Goal: Use online tool/utility: Utilize a website feature to perform a specific function

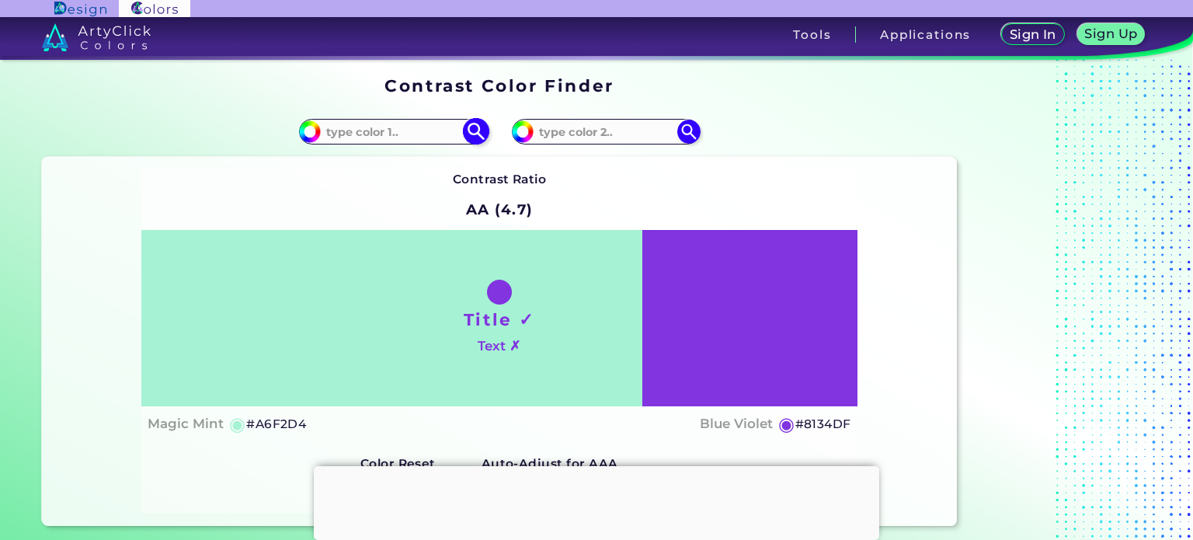
click at [362, 126] on input at bounding box center [393, 131] width 144 height 21
type input "58617a"
type input "#58617a"
type input "#58617A"
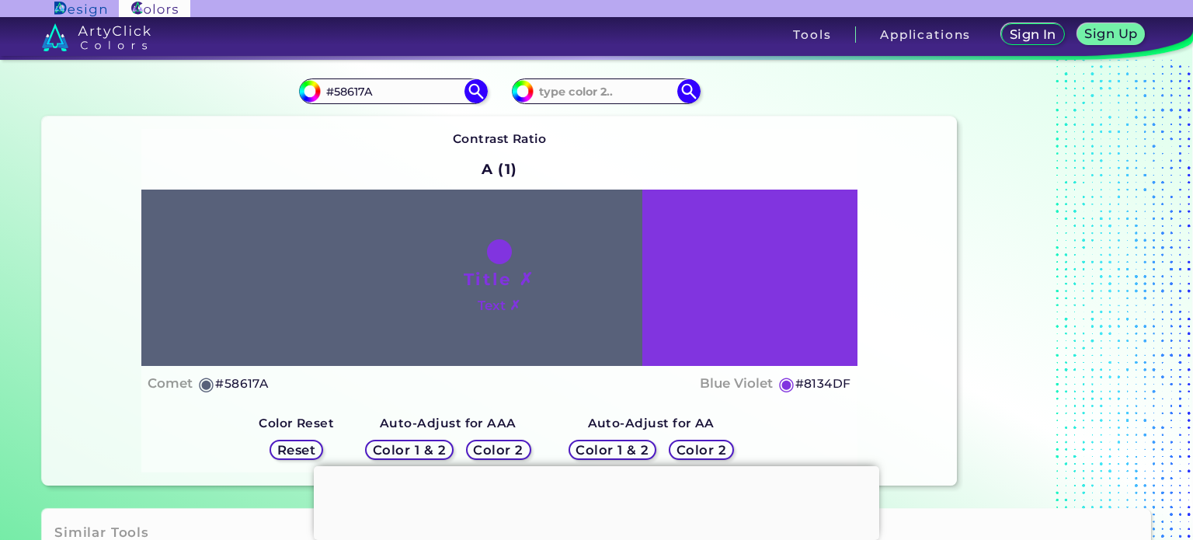
scroll to position [42, 0]
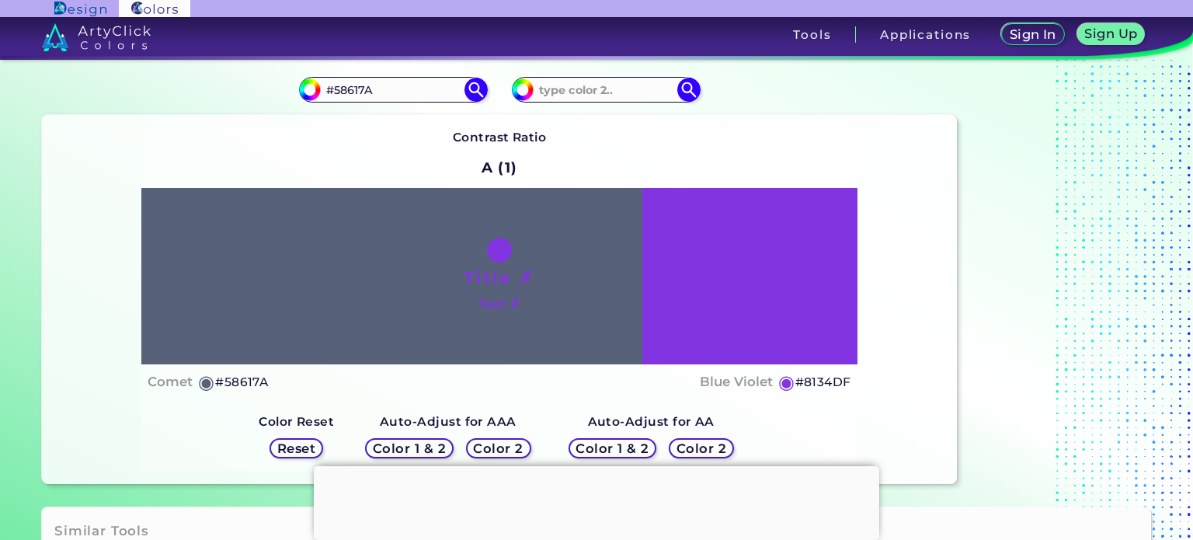
click at [509, 447] on h5 "Color 2" at bounding box center [498, 449] width 45 height 12
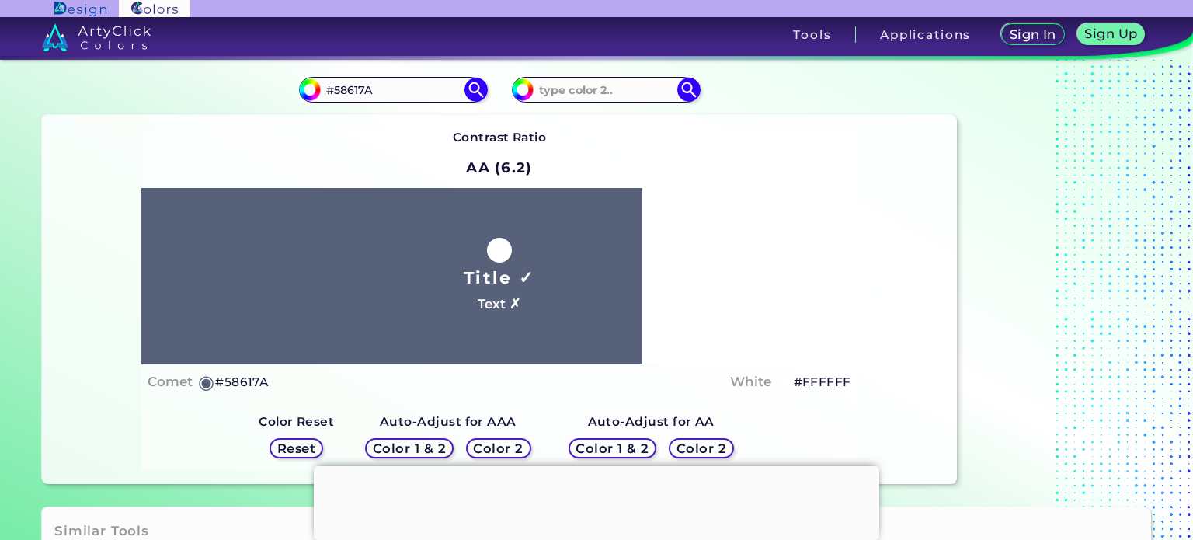
click at [450, 450] on div "Color 1 & 2" at bounding box center [410, 449] width 80 height 19
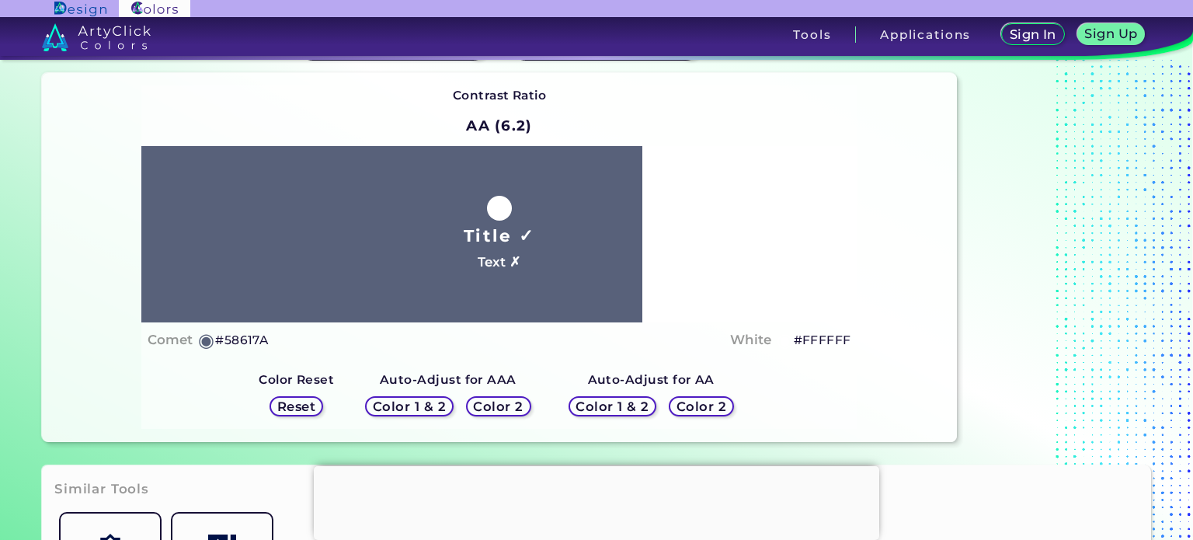
scroll to position [85, 0]
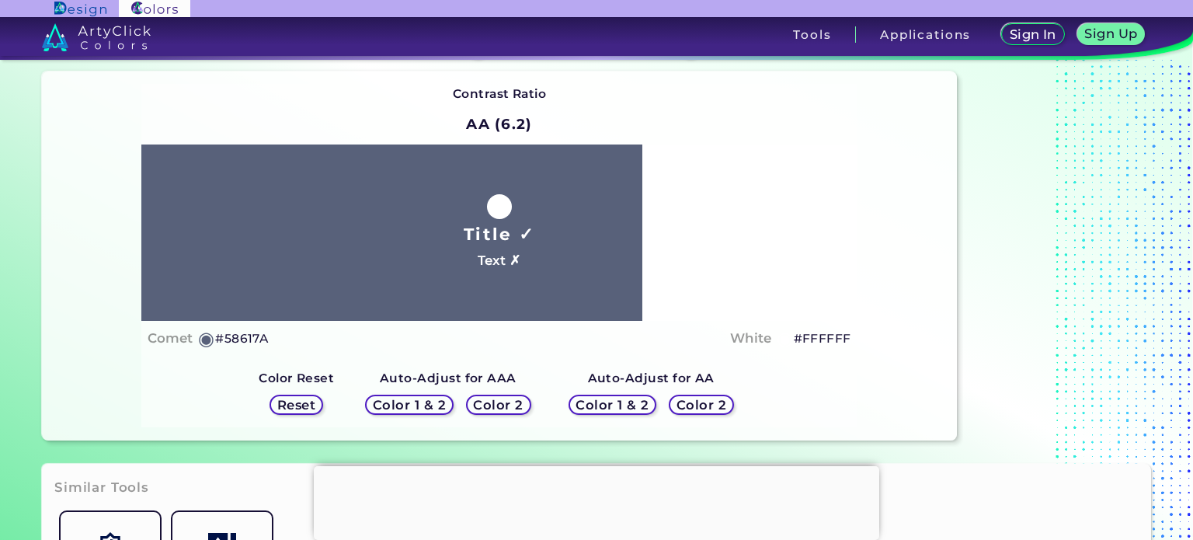
click at [606, 399] on h5 "Color 1 & 2" at bounding box center [612, 405] width 66 height 12
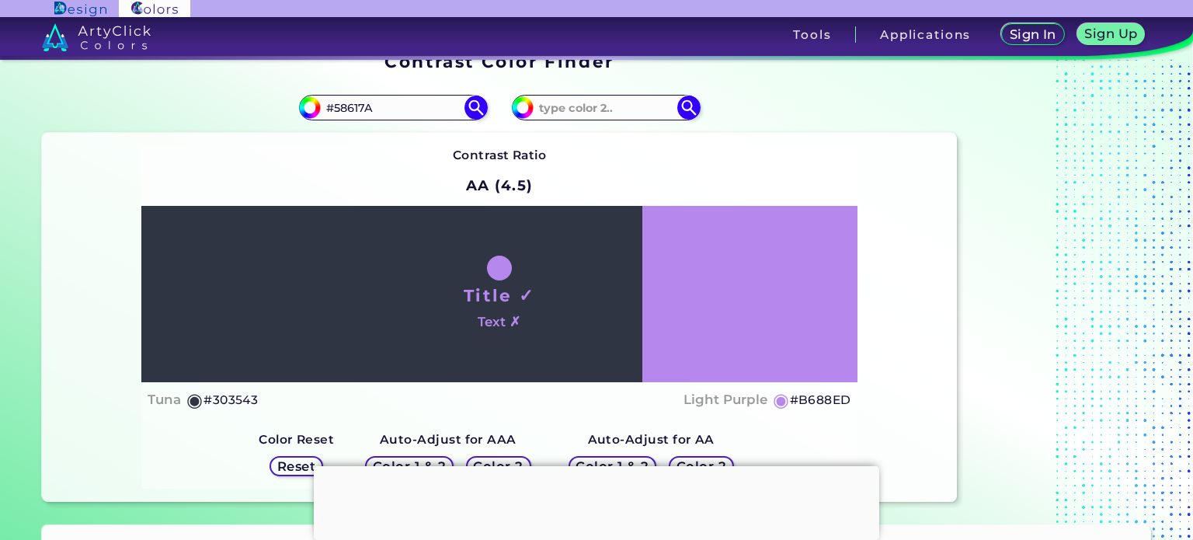
scroll to position [43, 0]
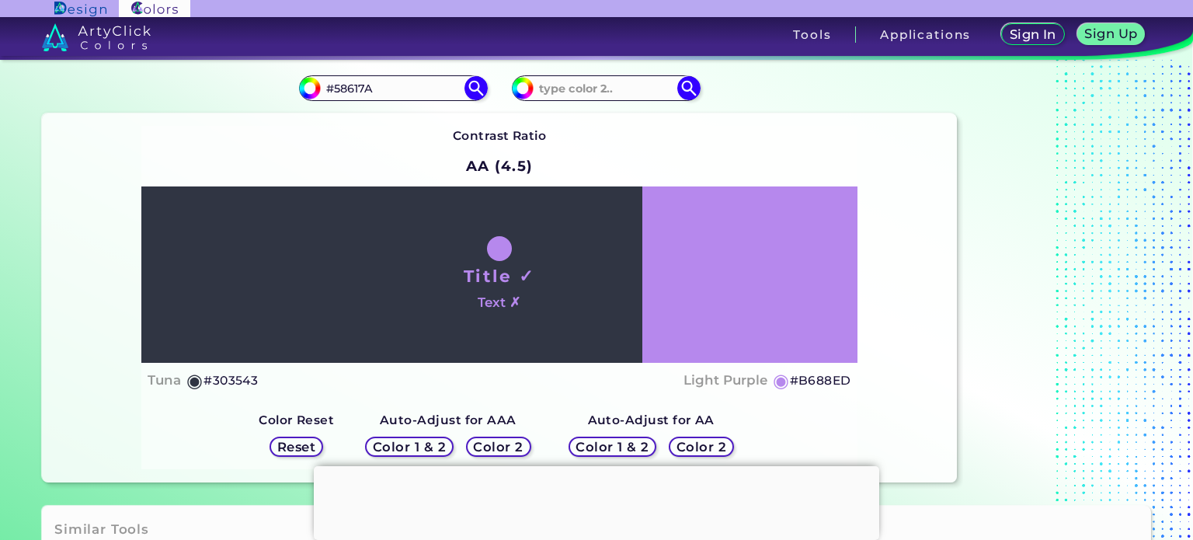
click at [829, 379] on h5 "#B688ED" at bounding box center [820, 380] width 61 height 20
copy h5 "#"
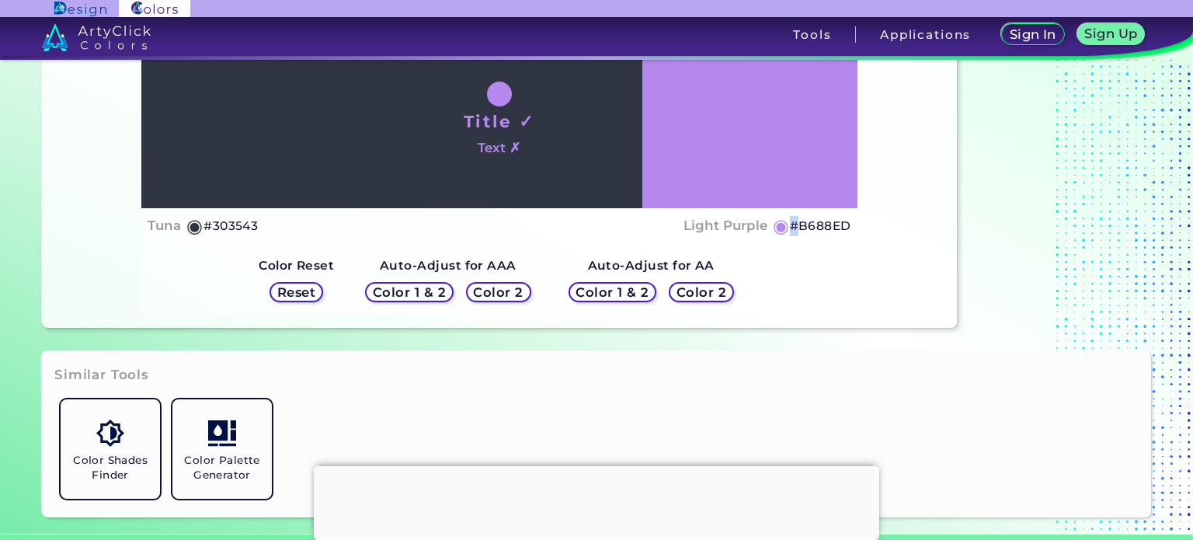
scroll to position [163, 0]
